Goal: Task Accomplishment & Management: Use online tool/utility

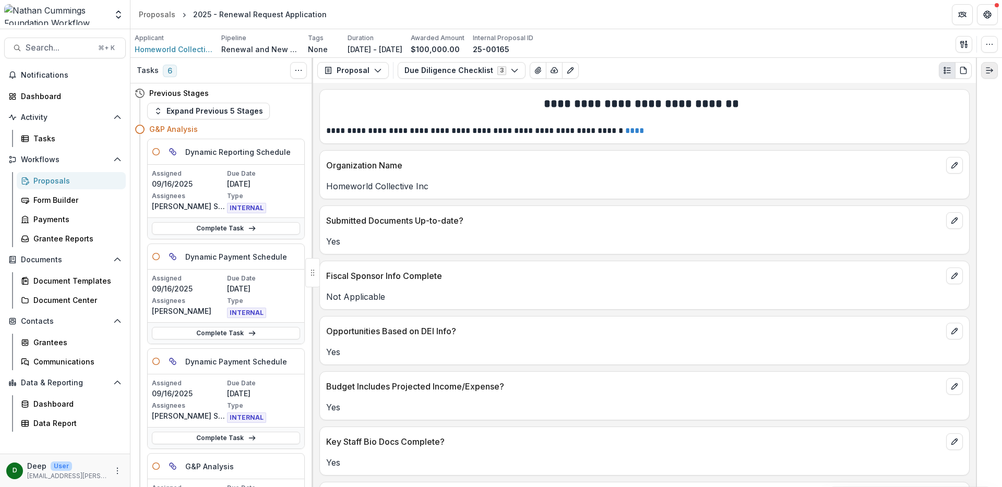
click at [988, 74] on line "Expand right" at bounding box center [987, 74] width 3 height 0
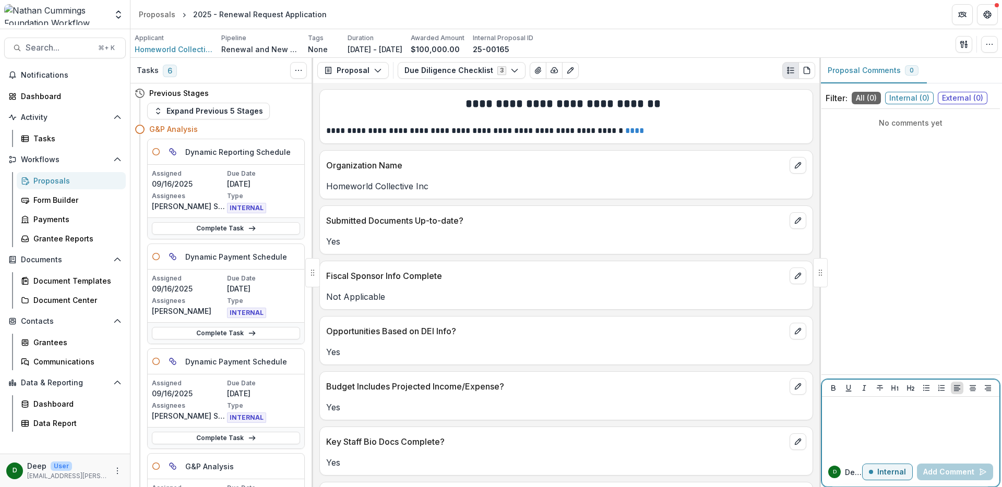
click at [886, 413] on div at bounding box center [910, 427] width 169 height 52
click at [892, 475] on p "Internal" at bounding box center [891, 472] width 29 height 9
click at [892, 475] on p "External" at bounding box center [890, 472] width 30 height 9
click at [896, 430] on div at bounding box center [910, 427] width 169 height 52
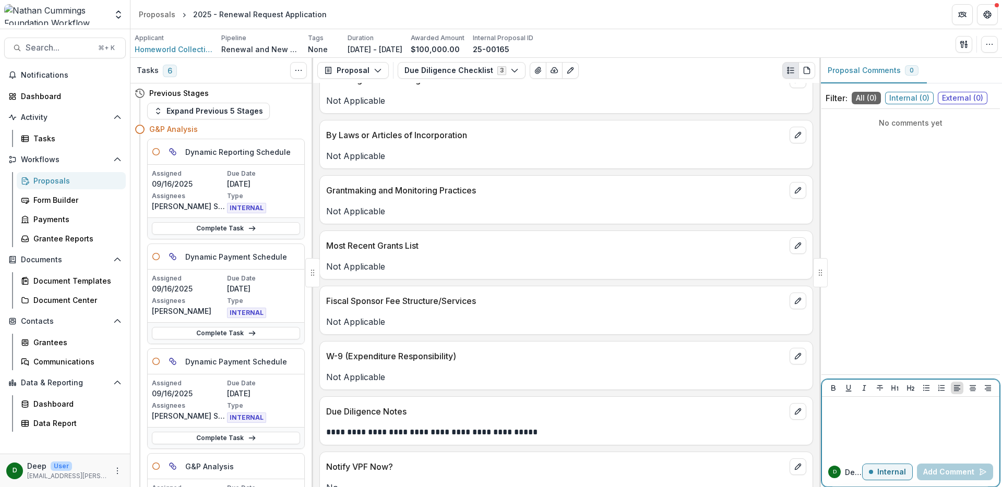
scroll to position [1310, 0]
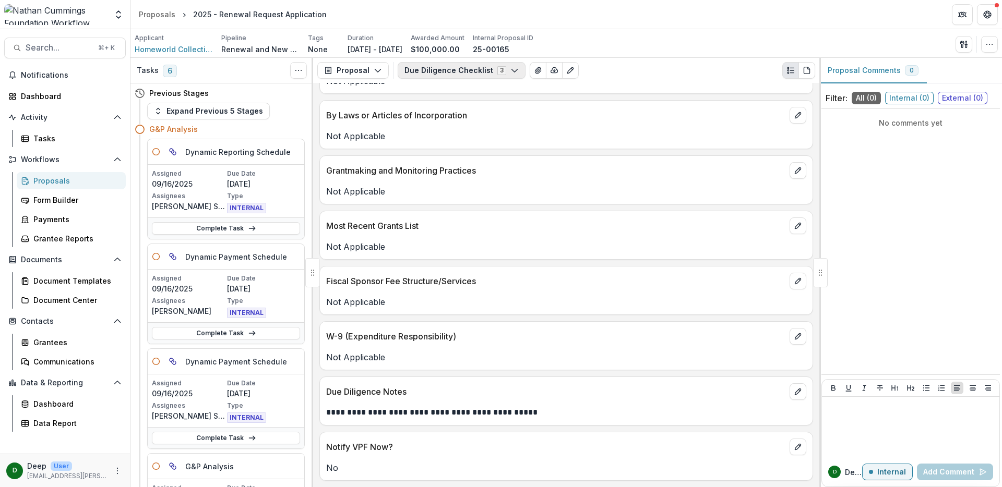
click at [432, 65] on button "Due Diligence Checklist 3" at bounding box center [461, 70] width 128 height 17
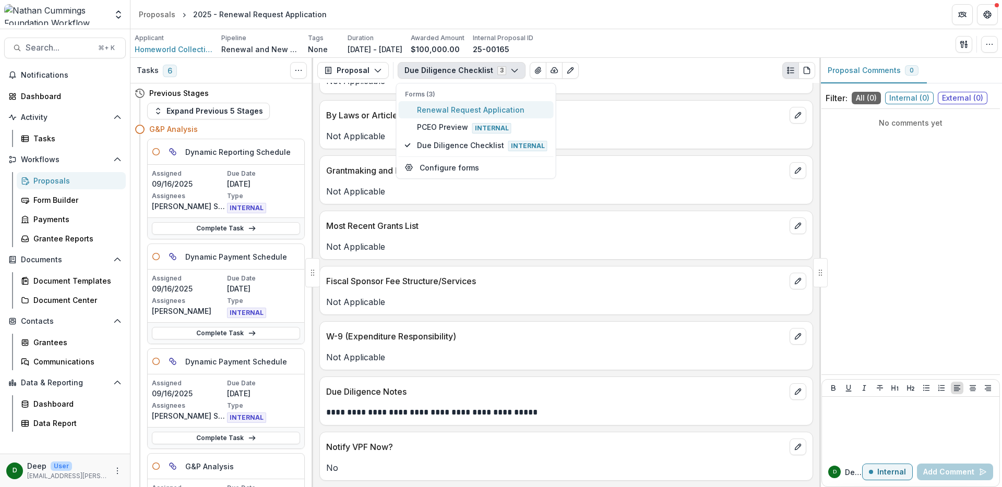
click at [447, 109] on span "Renewal Request Application" at bounding box center [482, 109] width 130 height 11
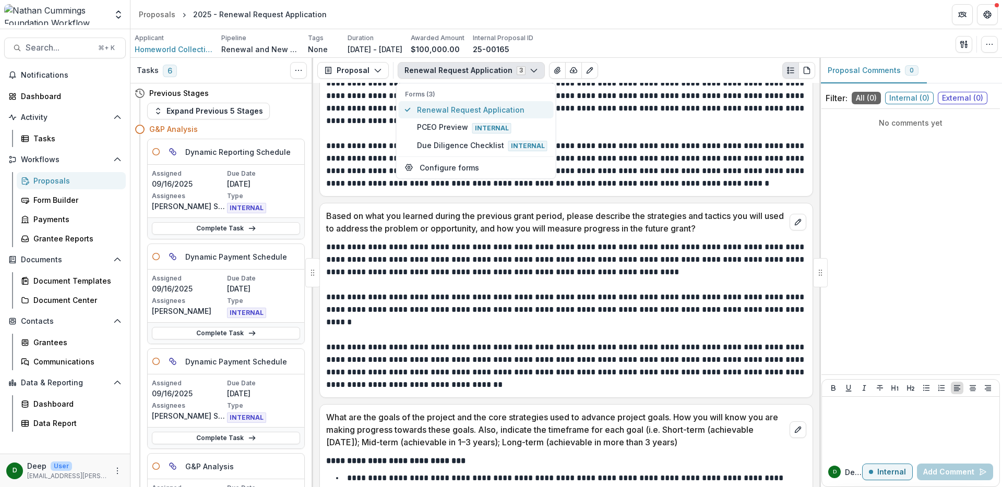
scroll to position [3075, 0]
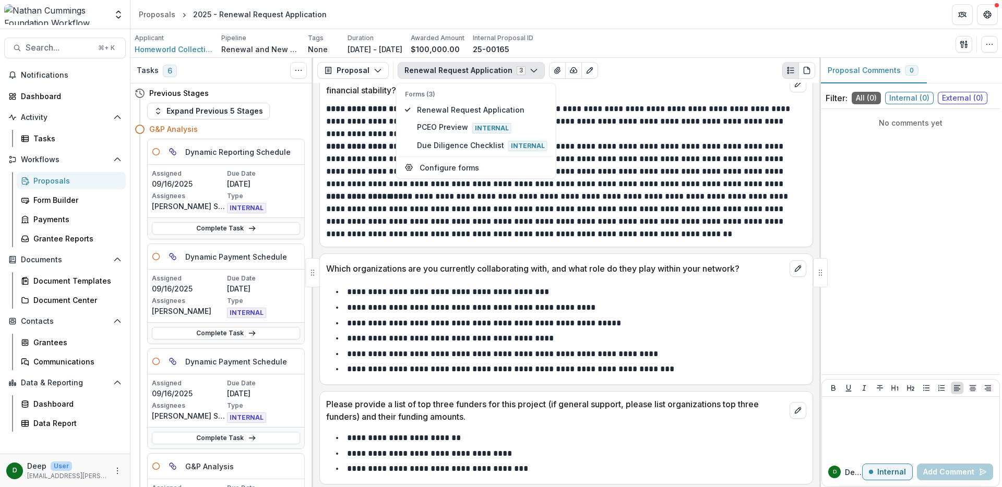
click at [656, 301] on li "**********" at bounding box center [572, 308] width 467 height 14
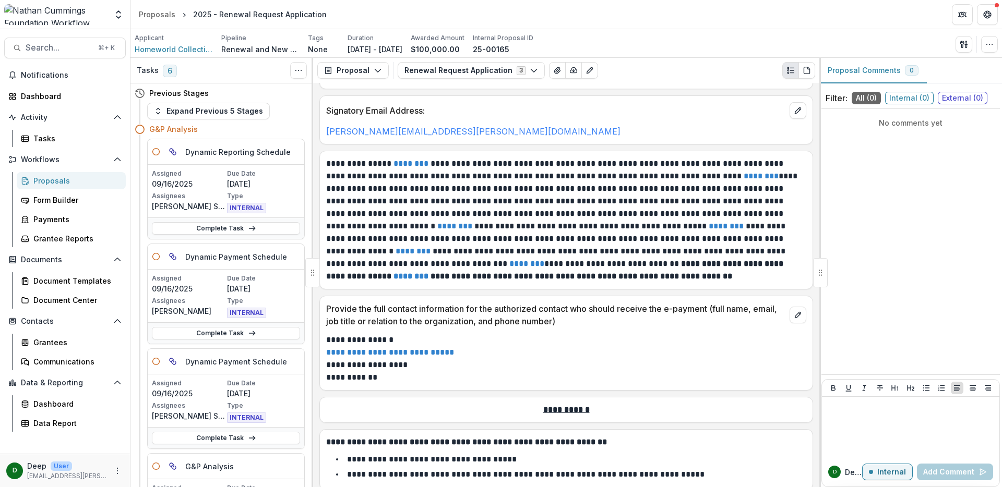
scroll to position [5241, 0]
